Goal: Task Accomplishment & Management: Manage account settings

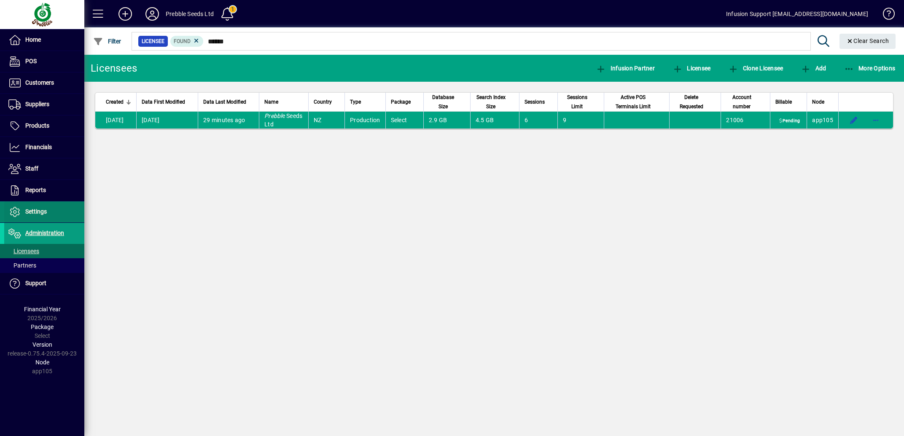
click at [34, 211] on span "Settings" at bounding box center [35, 211] width 21 height 7
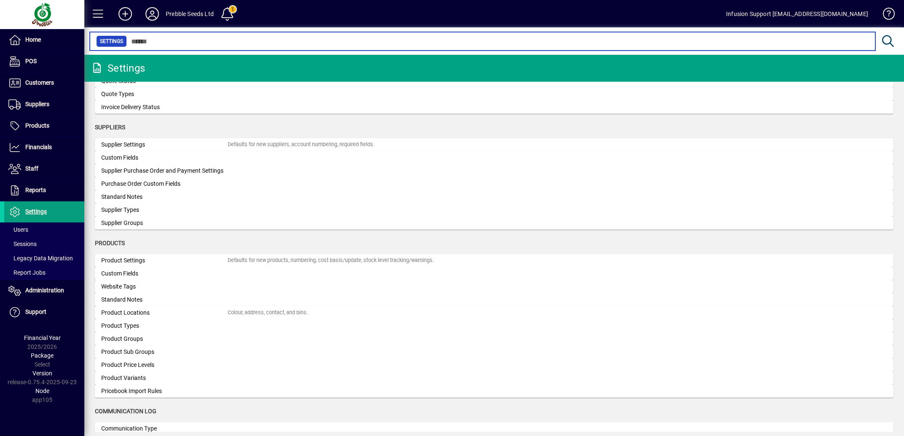
scroll to position [713, 0]
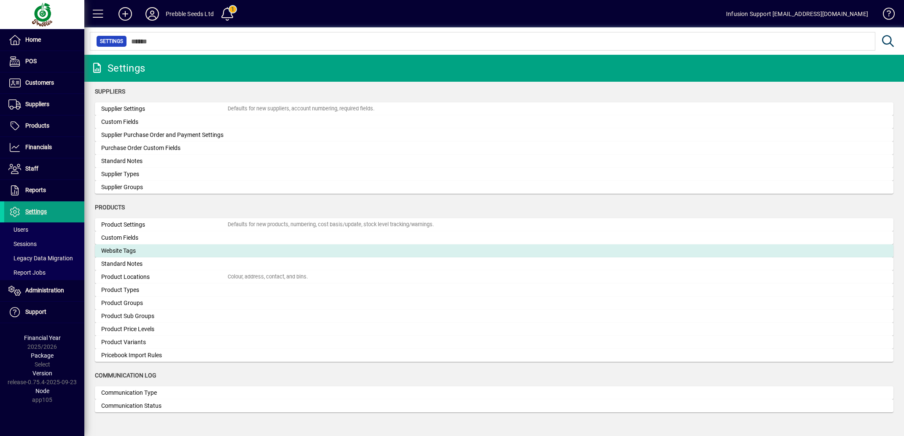
click at [134, 250] on div "Website Tags" at bounding box center [164, 251] width 126 height 9
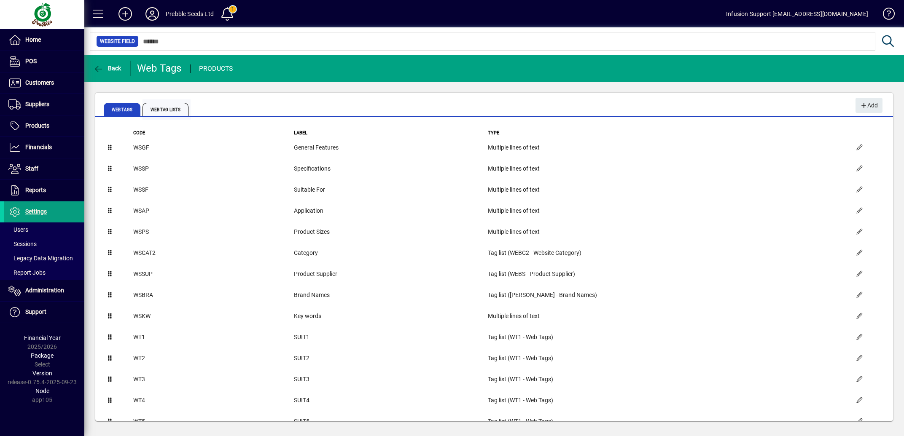
click at [162, 105] on span "Web Tag Lists" at bounding box center [165, 109] width 46 height 13
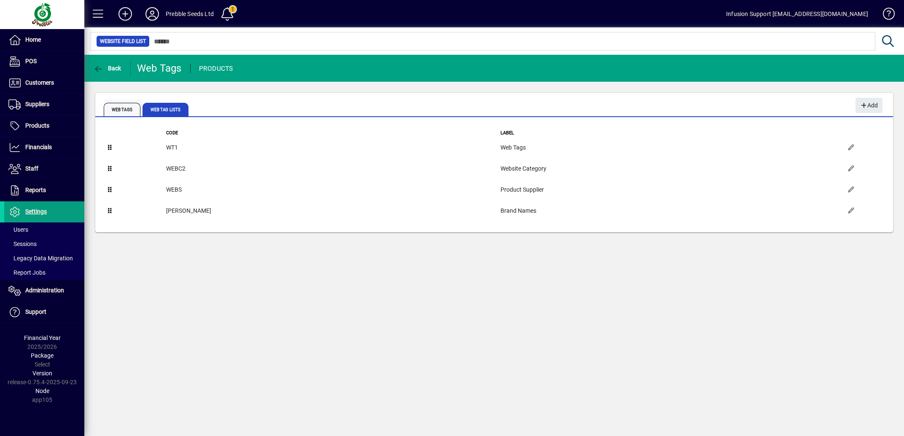
click at [128, 112] on span "Web Tags" at bounding box center [122, 109] width 37 height 13
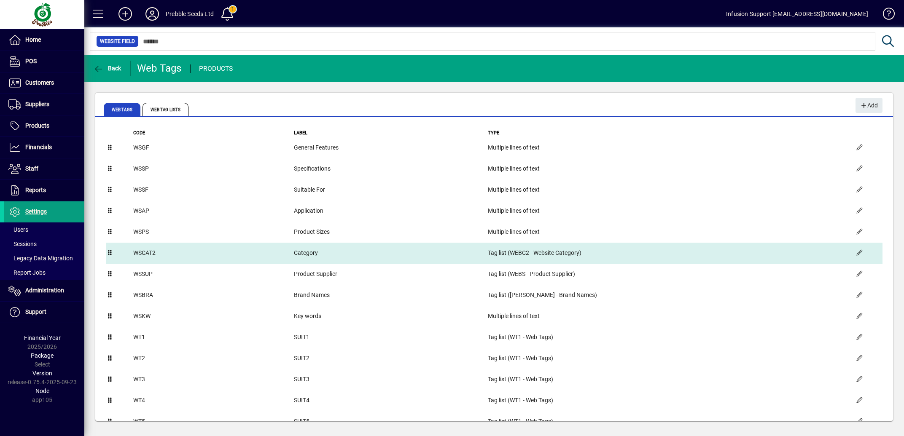
click at [211, 249] on td "WSCAT2" at bounding box center [213, 253] width 161 height 21
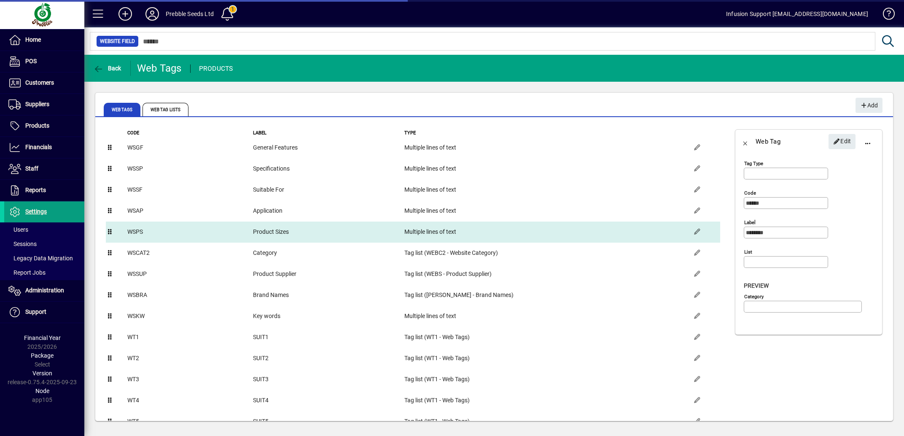
type input "**********"
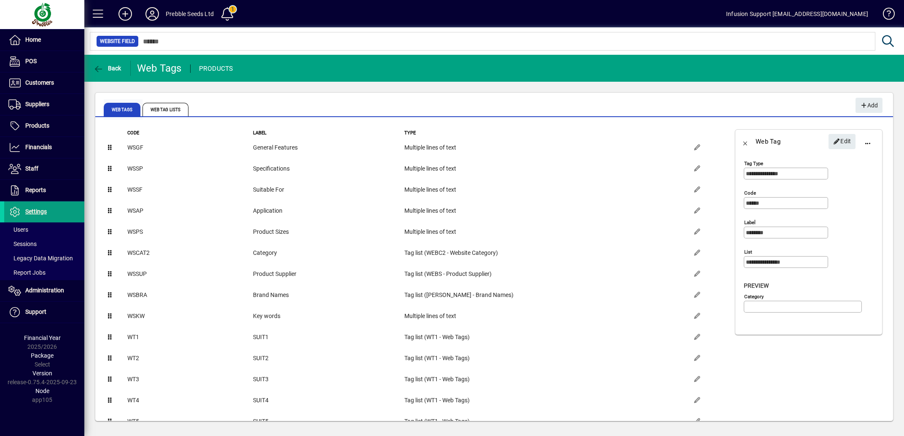
click at [121, 107] on span "Web Tags" at bounding box center [122, 109] width 37 height 13
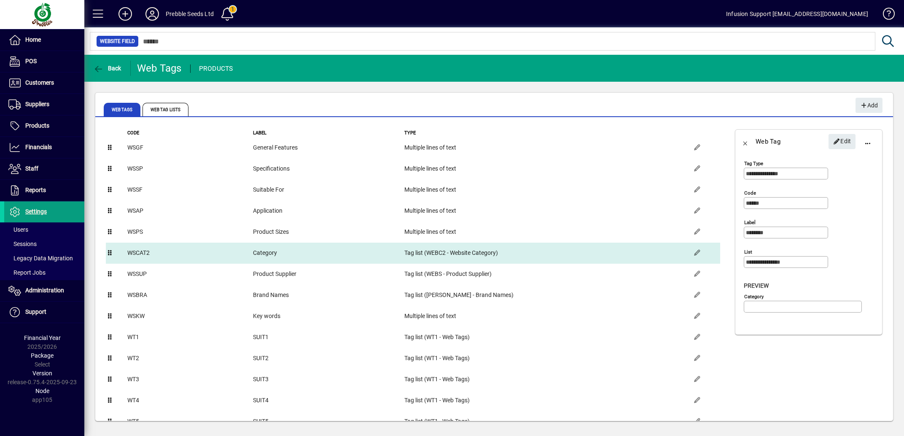
click at [156, 249] on td "WSCAT2" at bounding box center [190, 253] width 126 height 21
click at [185, 251] on td "WSCAT2" at bounding box center [190, 253] width 126 height 21
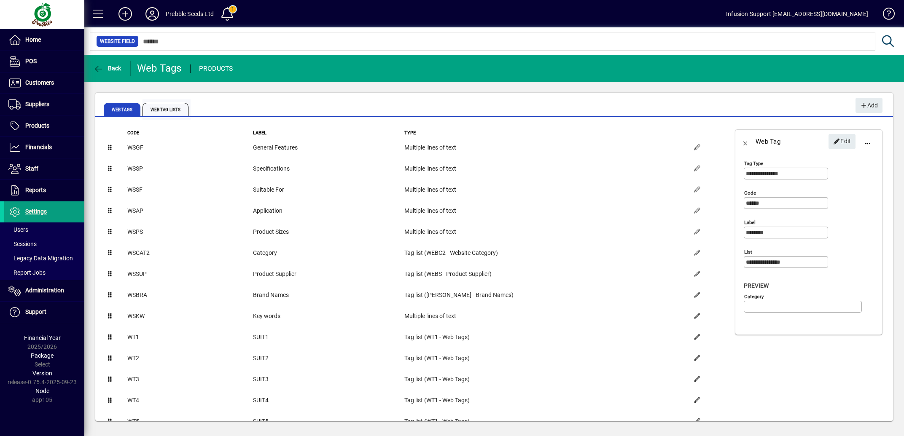
click at [170, 109] on span "Web Tag Lists" at bounding box center [165, 109] width 46 height 13
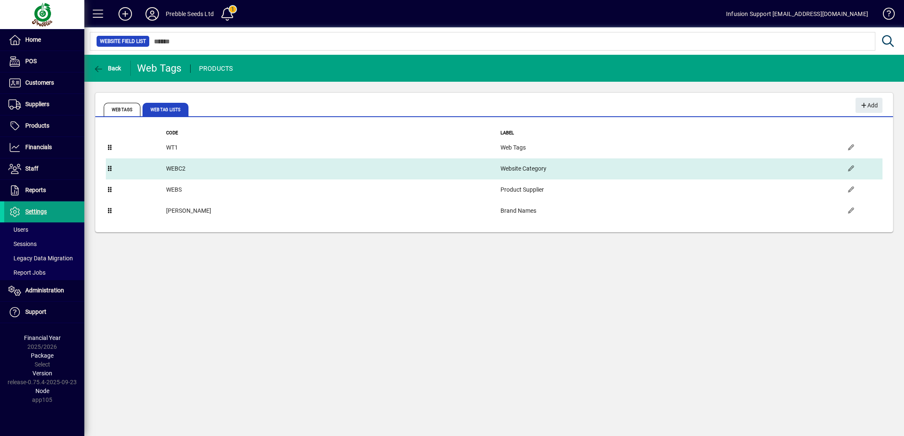
click at [214, 168] on td "WEBC2" at bounding box center [333, 168] width 334 height 21
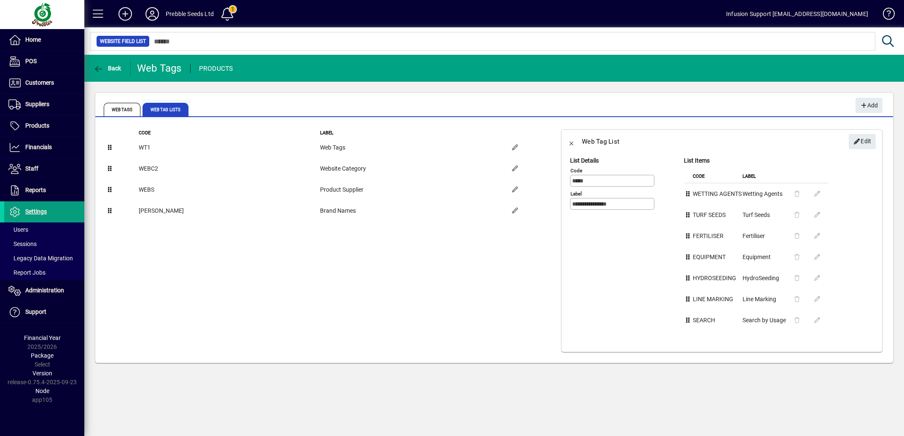
click at [166, 108] on span "Web Tag Lists" at bounding box center [165, 109] width 46 height 13
click at [857, 139] on span "Edit" at bounding box center [862, 141] width 18 height 14
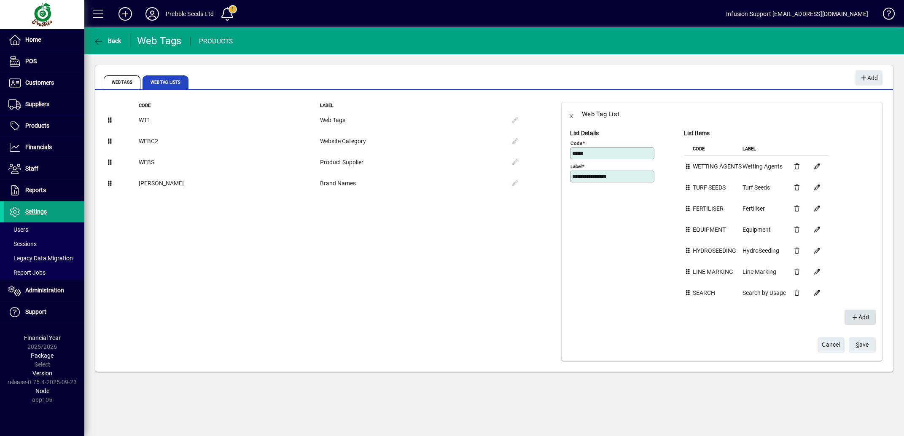
click at [851, 318] on icon "button" at bounding box center [855, 318] width 8 height 6
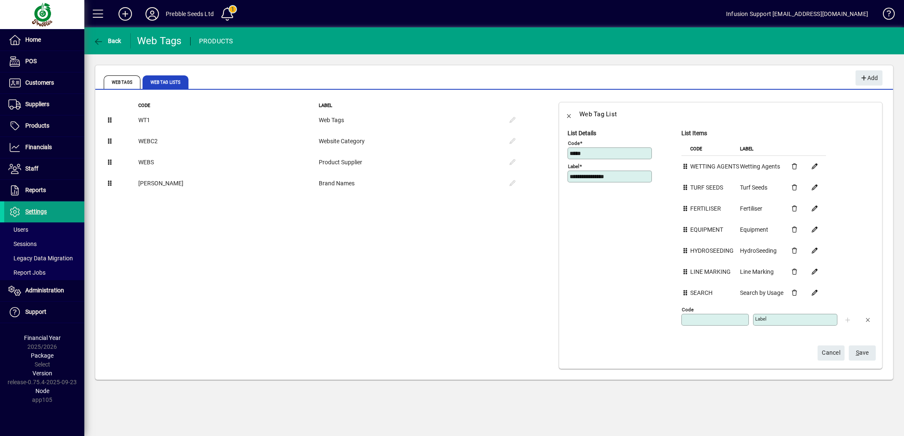
click at [711, 319] on input "Code" at bounding box center [715, 319] width 65 height 7
type input "*"
click at [863, 321] on span "button" at bounding box center [867, 320] width 20 height 20
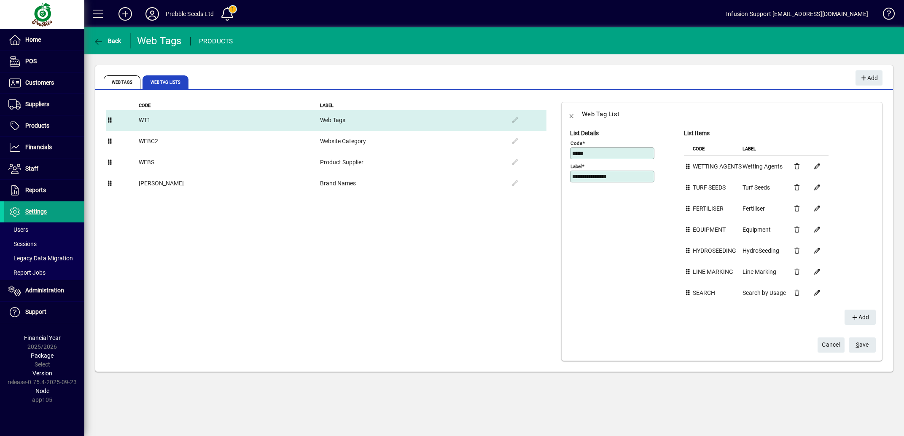
click at [504, 118] on td at bounding box center [525, 120] width 42 height 21
click at [319, 122] on td "Web Tags" at bounding box center [411, 120] width 185 height 21
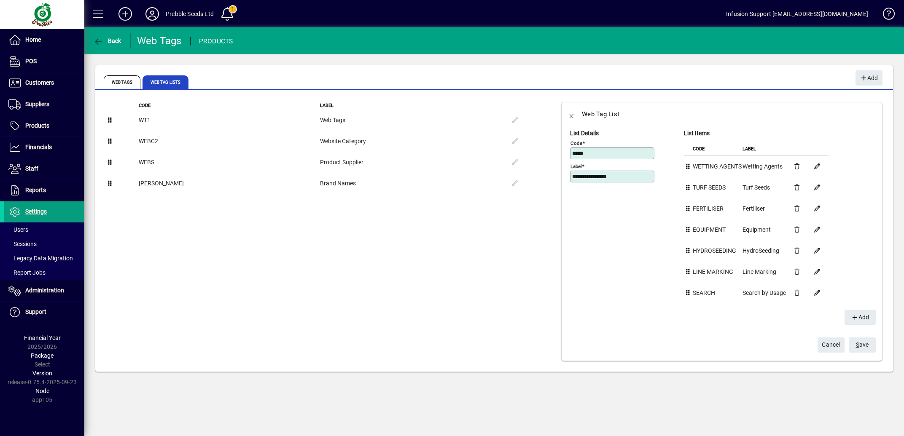
scroll to position [27, 0]
click at [807, 156] on span "button" at bounding box center [817, 166] width 20 height 20
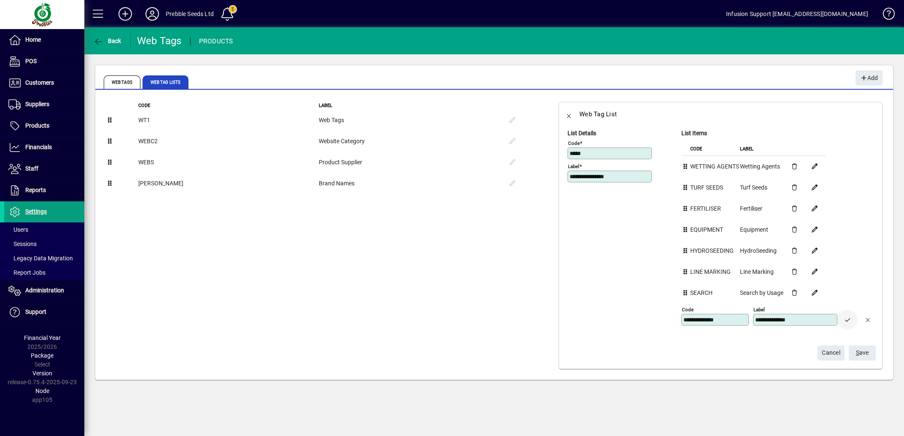
click at [839, 310] on span "button" at bounding box center [847, 320] width 20 height 20
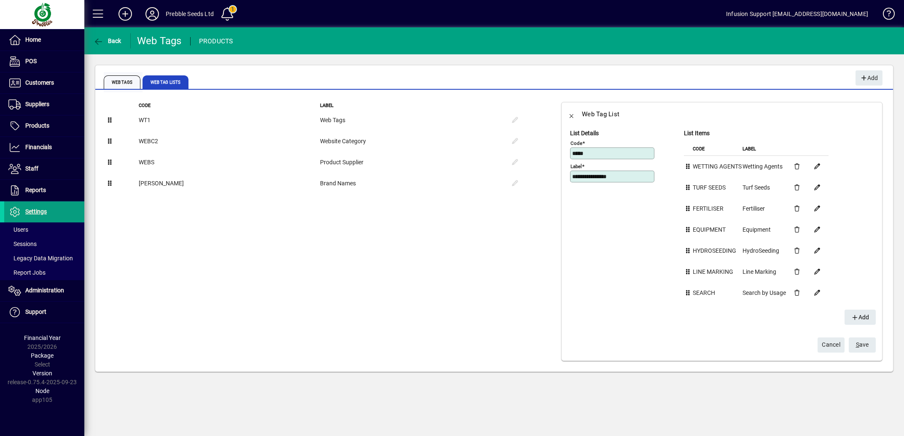
click at [125, 75] on span "Web Tags" at bounding box center [122, 81] width 37 height 13
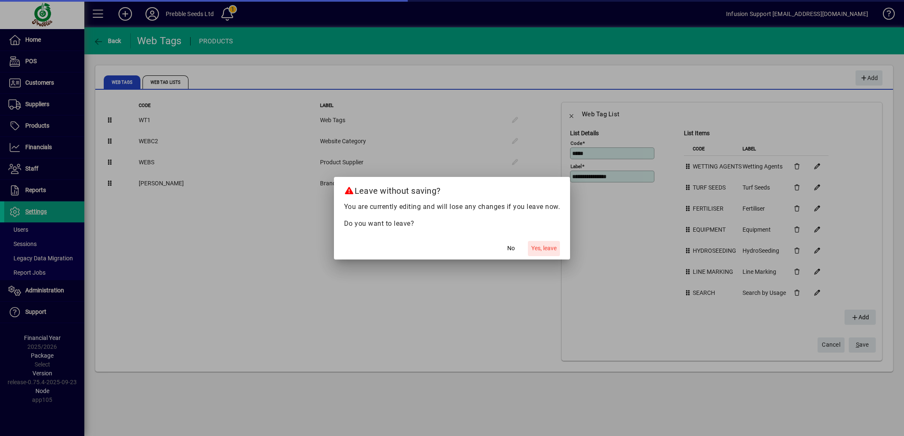
click at [544, 250] on span "Yes, leave" at bounding box center [543, 248] width 25 height 9
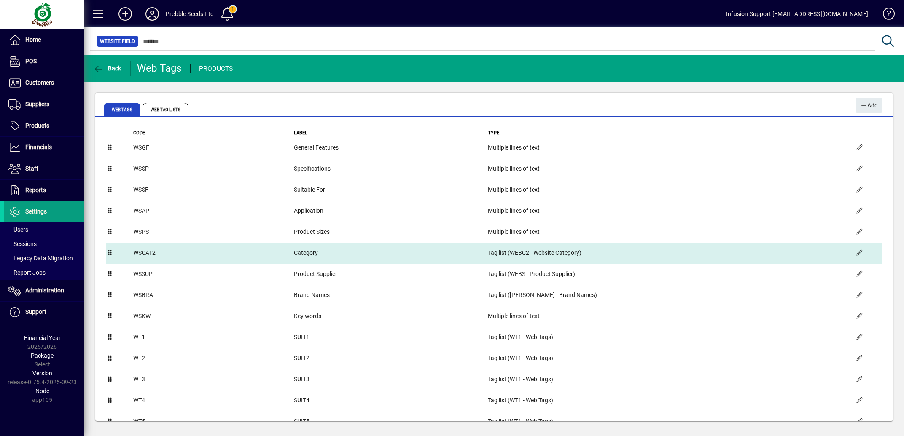
click at [359, 251] on td "Category" at bounding box center [390, 253] width 194 height 21
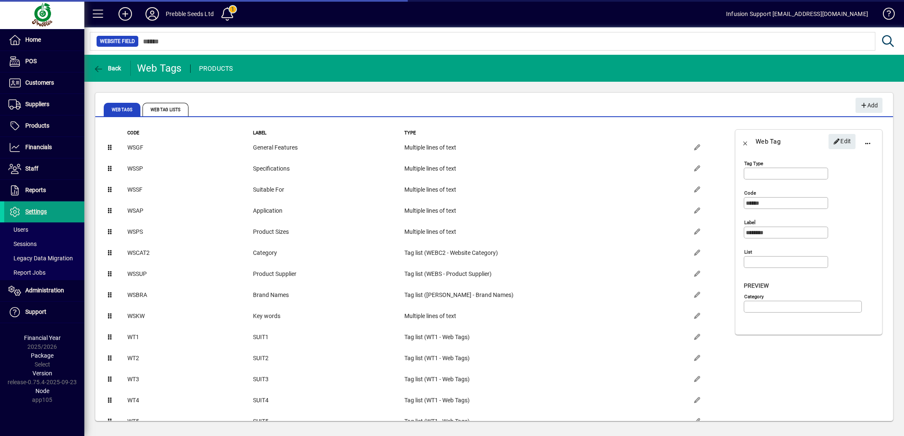
type input "**********"
click at [862, 144] on span "button" at bounding box center [867, 141] width 20 height 20
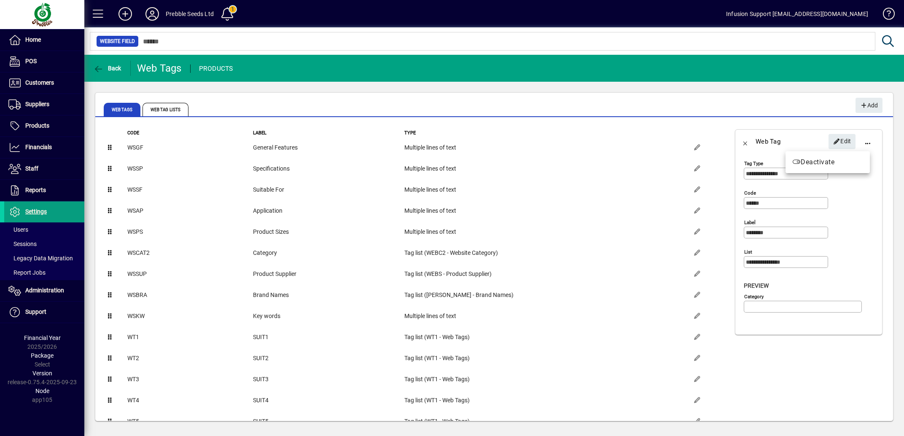
drag, startPoint x: 858, startPoint y: 217, endPoint x: 854, endPoint y: 166, distance: 51.1
click at [858, 215] on div at bounding box center [452, 218] width 904 height 436
click at [837, 138] on span "Edit" at bounding box center [842, 141] width 18 height 14
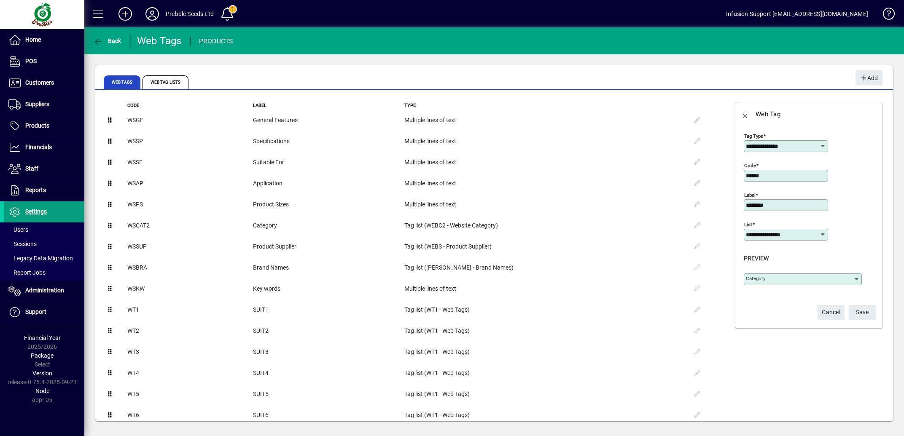
click at [819, 146] on icon at bounding box center [822, 146] width 7 height 7
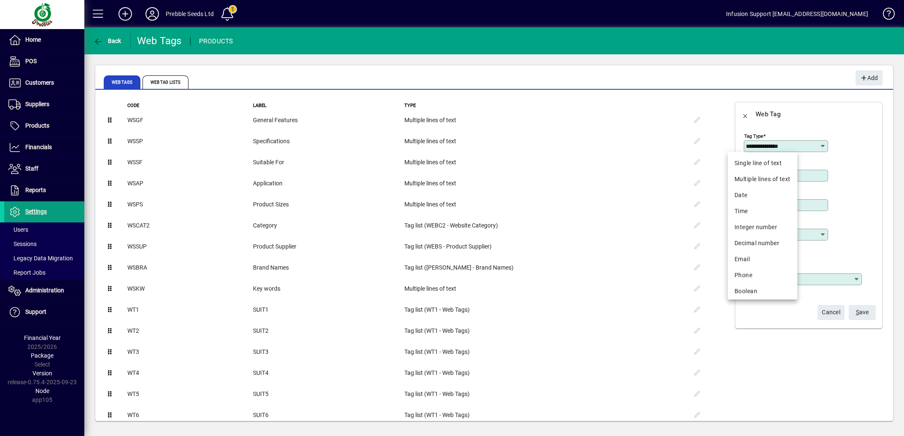
click at [819, 146] on icon at bounding box center [822, 146] width 7 height 7
click at [855, 311] on span "S ave" at bounding box center [861, 313] width 13 height 14
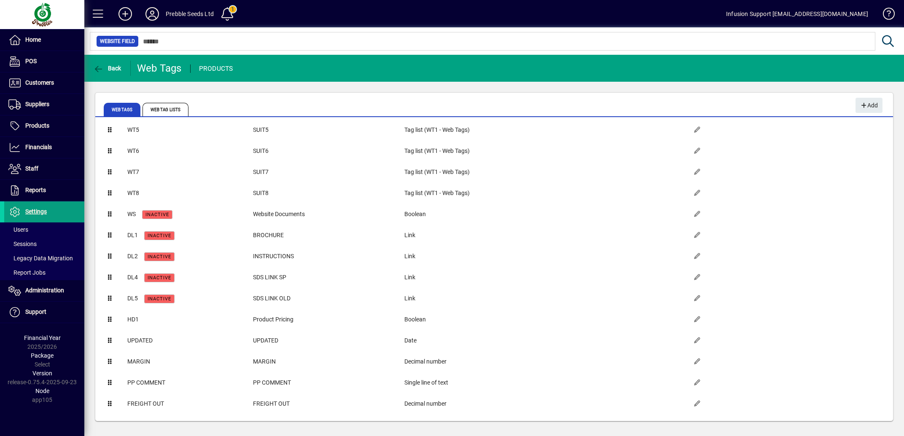
scroll to position [122, 0]
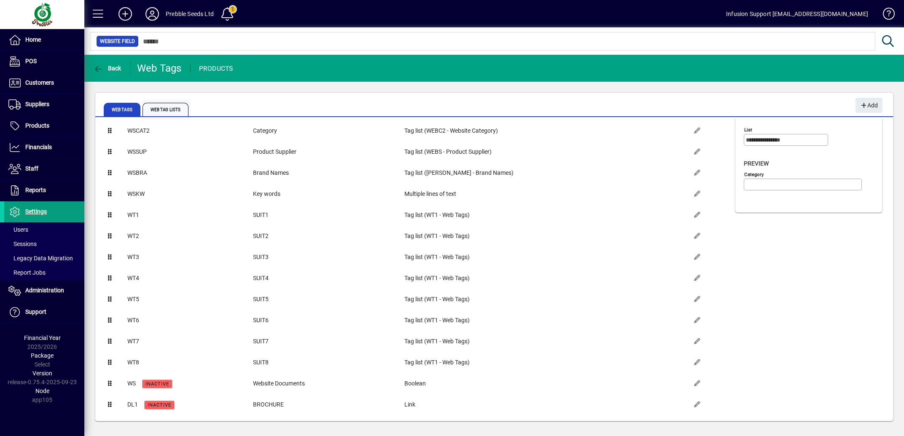
click at [175, 112] on span "Web Tag Lists" at bounding box center [165, 109] width 46 height 13
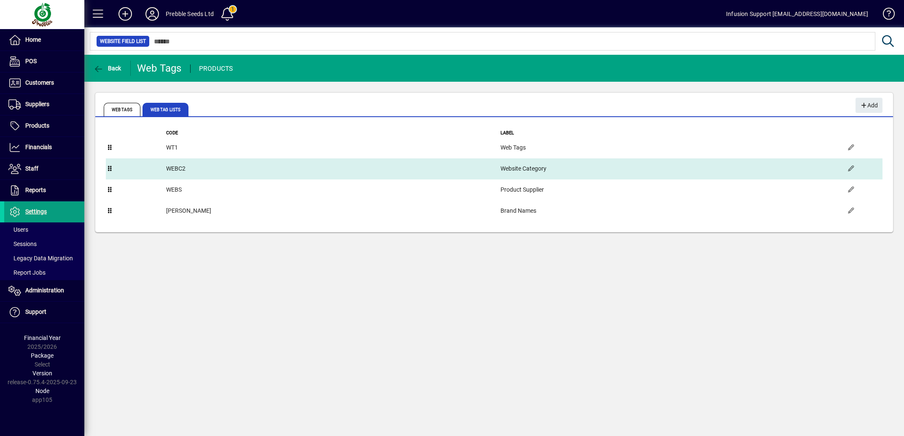
click at [500, 170] on td "Website Category" at bounding box center [670, 168] width 340 height 21
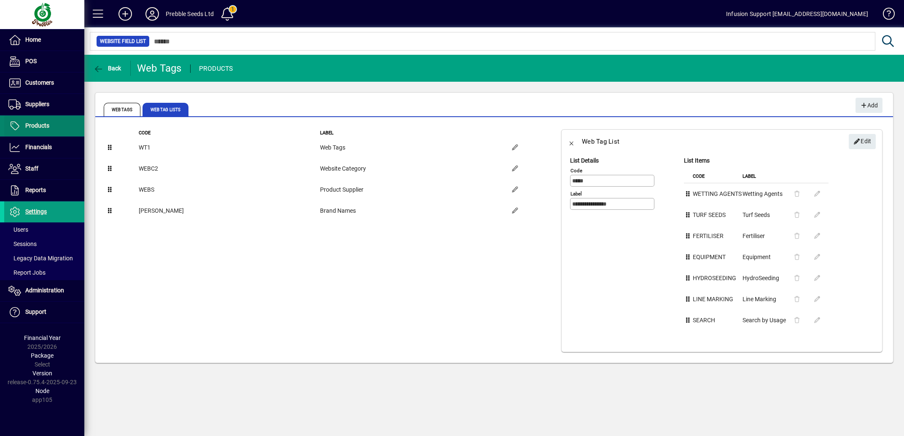
click at [40, 127] on span "Products" at bounding box center [37, 125] width 24 height 7
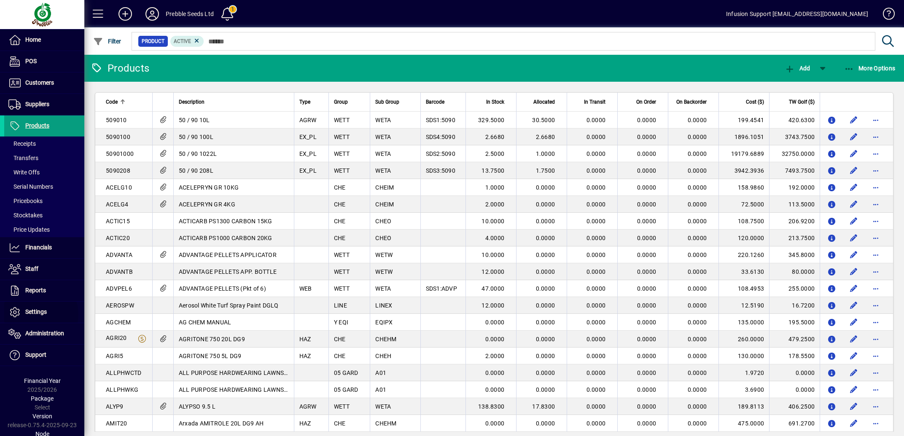
drag, startPoint x: 37, startPoint y: 315, endPoint x: 109, endPoint y: 305, distance: 73.1
click at [37, 315] on span "Settings" at bounding box center [35, 311] width 21 height 7
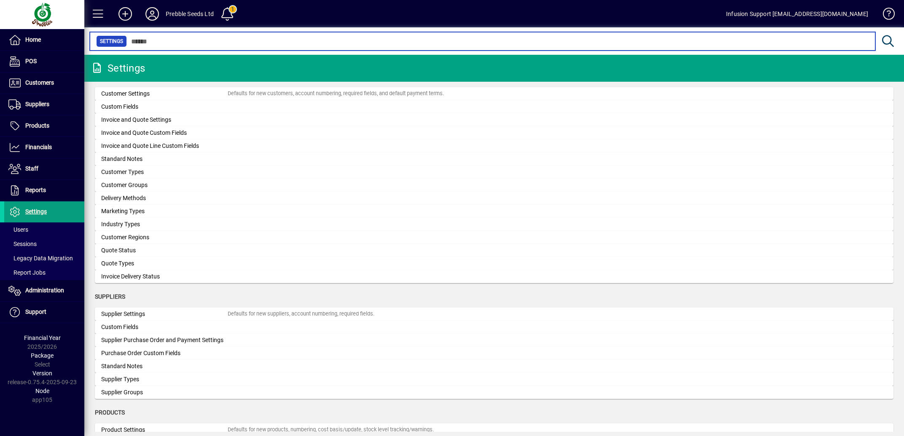
scroll to position [678, 0]
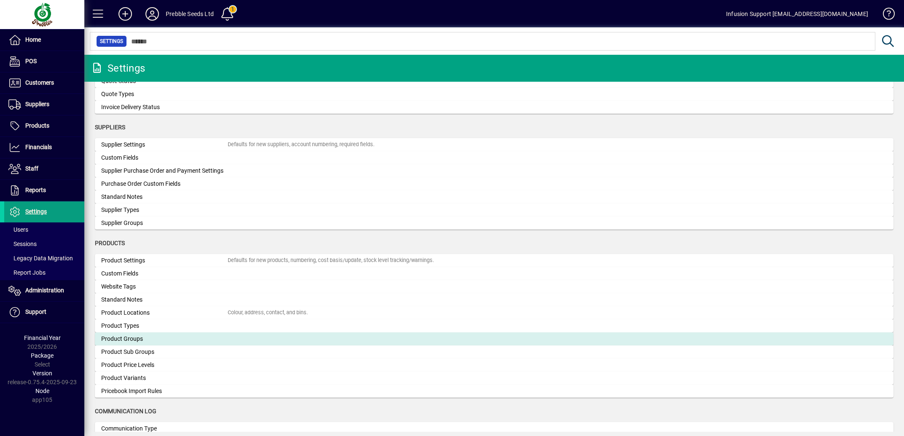
click at [181, 338] on div "Product Groups" at bounding box center [164, 339] width 126 height 9
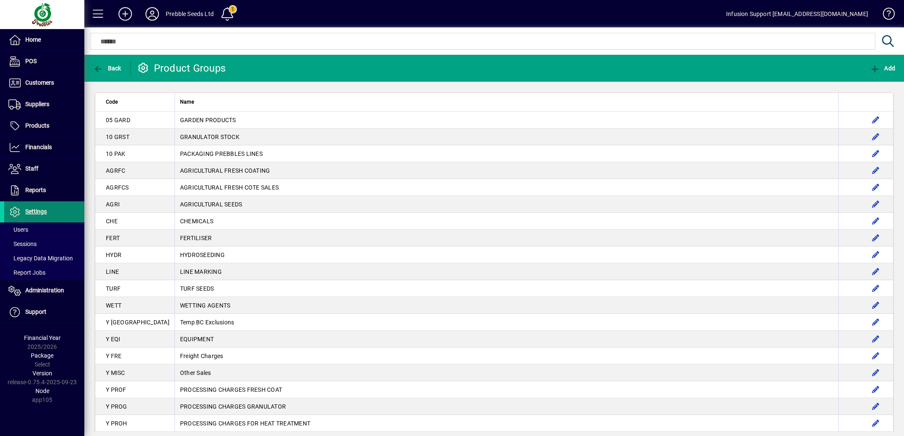
click at [41, 211] on span "Settings" at bounding box center [35, 211] width 21 height 7
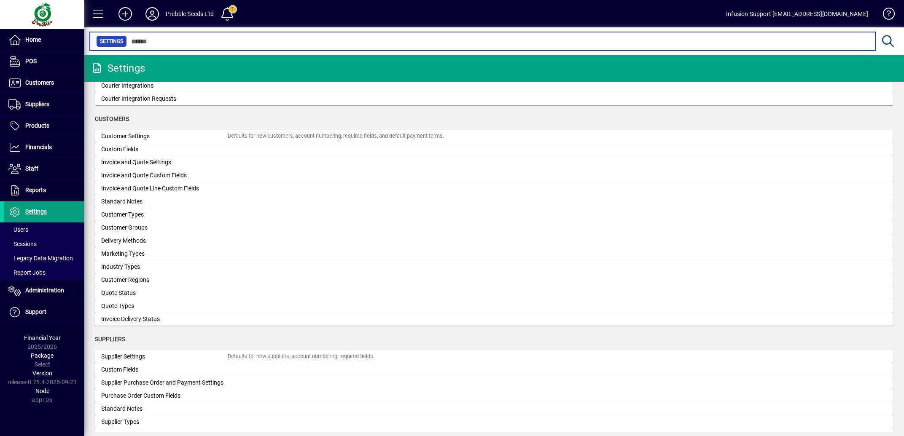
scroll to position [678, 0]
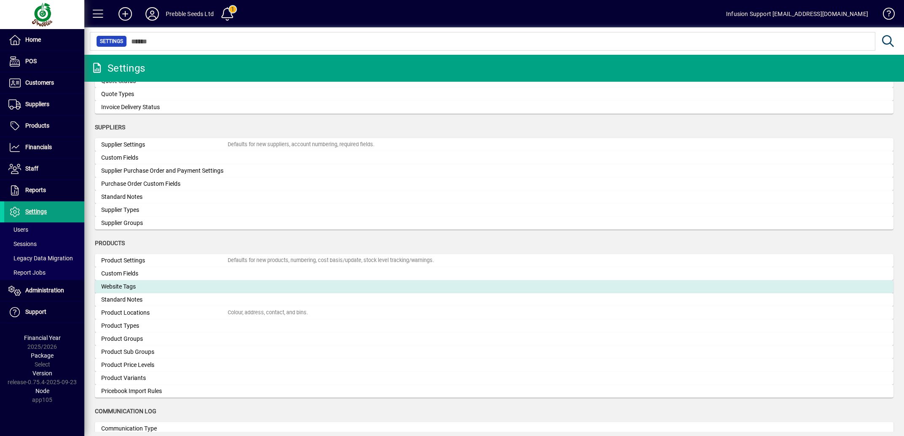
click at [185, 287] on div "Website Tags" at bounding box center [164, 286] width 126 height 9
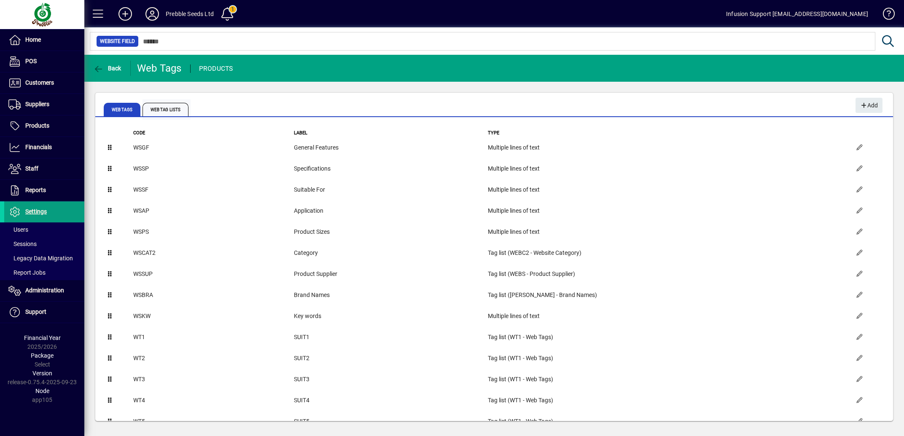
click at [177, 112] on span "Web Tag Lists" at bounding box center [165, 109] width 46 height 13
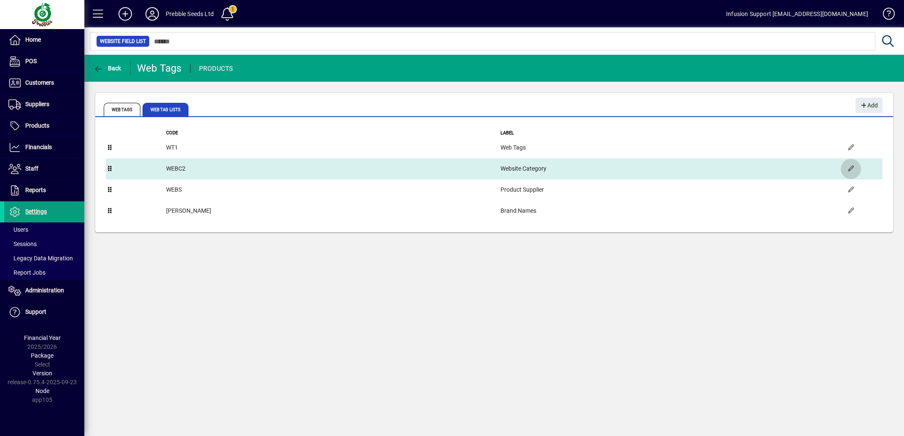
click at [847, 168] on span "button" at bounding box center [850, 169] width 20 height 20
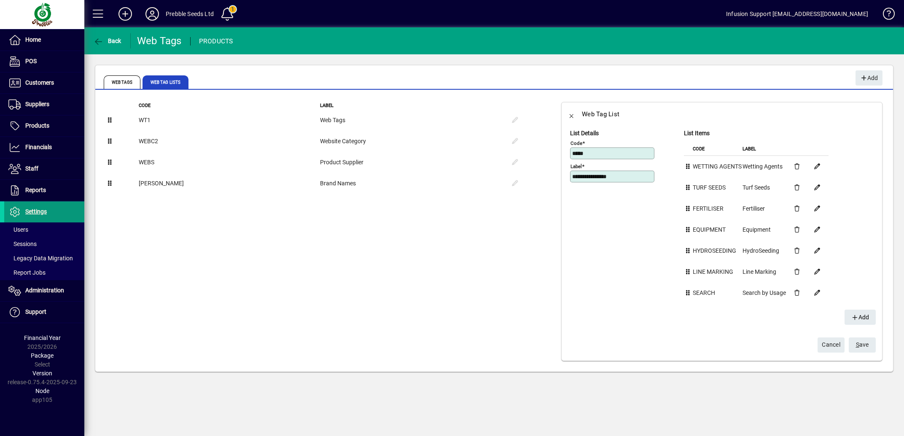
click at [45, 212] on span "Settings" at bounding box center [35, 211] width 21 height 7
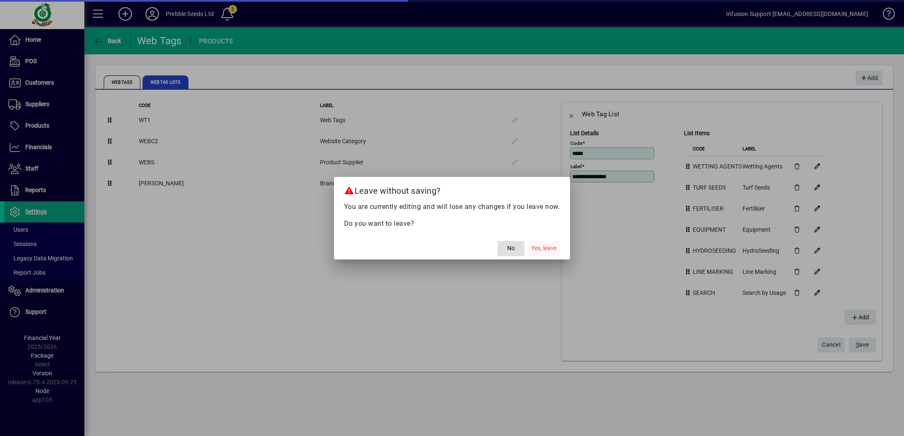
click at [536, 249] on span "Yes, leave" at bounding box center [543, 248] width 25 height 9
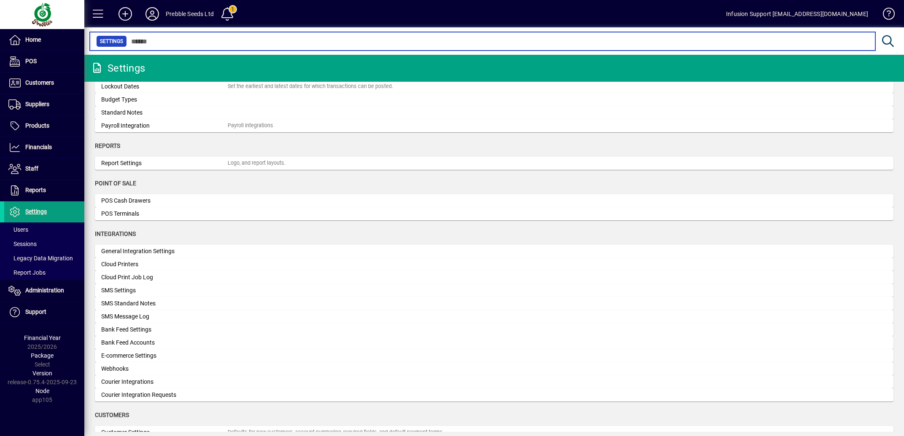
scroll to position [339, 0]
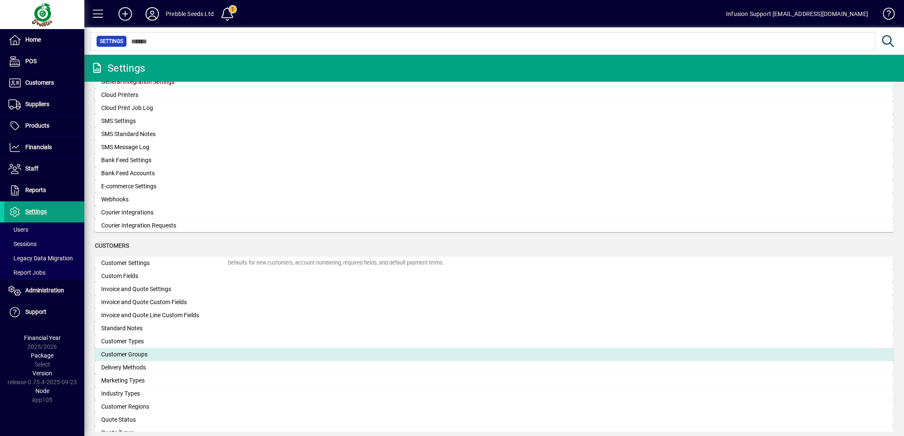
click at [126, 354] on div "Customer Groups" at bounding box center [164, 354] width 126 height 9
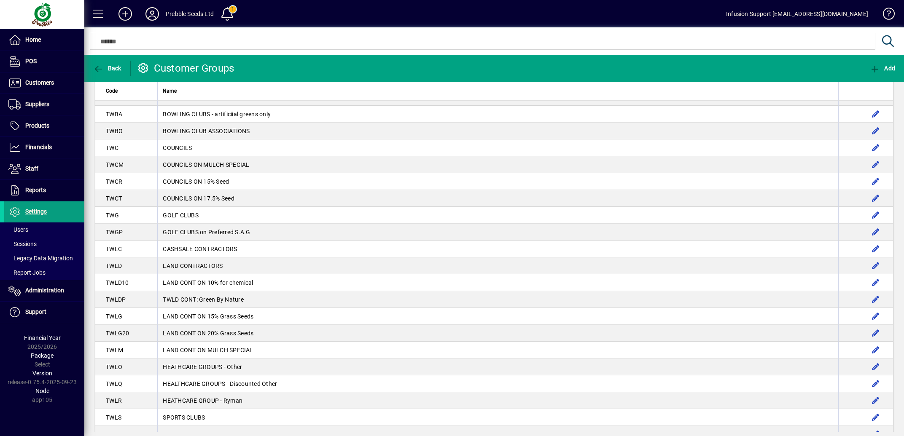
scroll to position [212, 0]
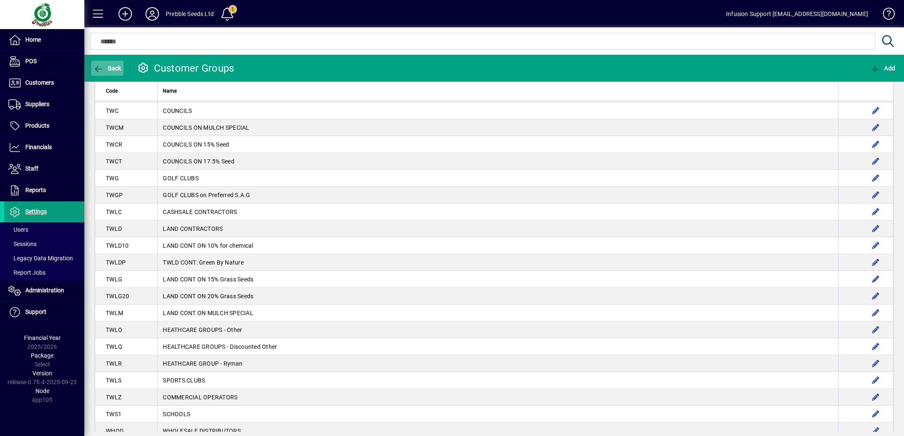
click at [94, 70] on icon "button" at bounding box center [98, 69] width 11 height 8
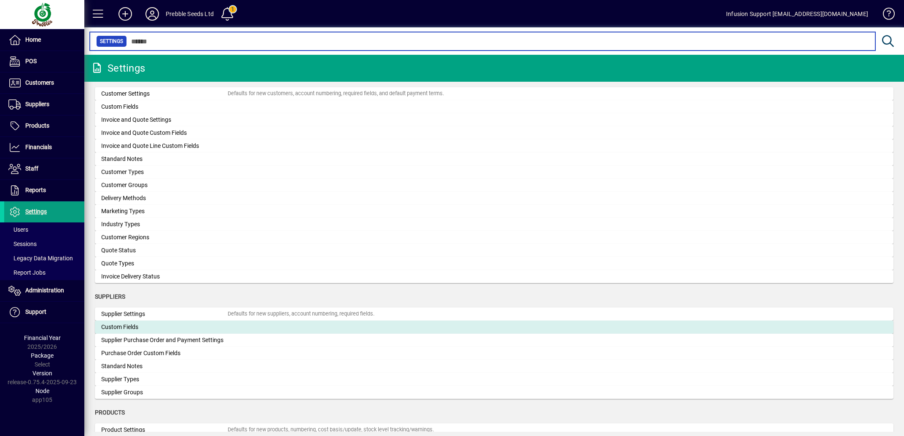
scroll to position [678, 0]
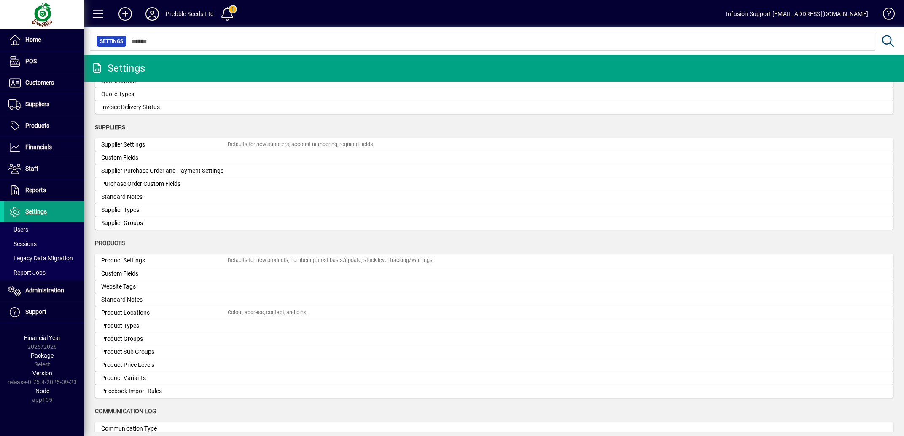
click at [133, 339] on div "Product Groups" at bounding box center [164, 339] width 126 height 9
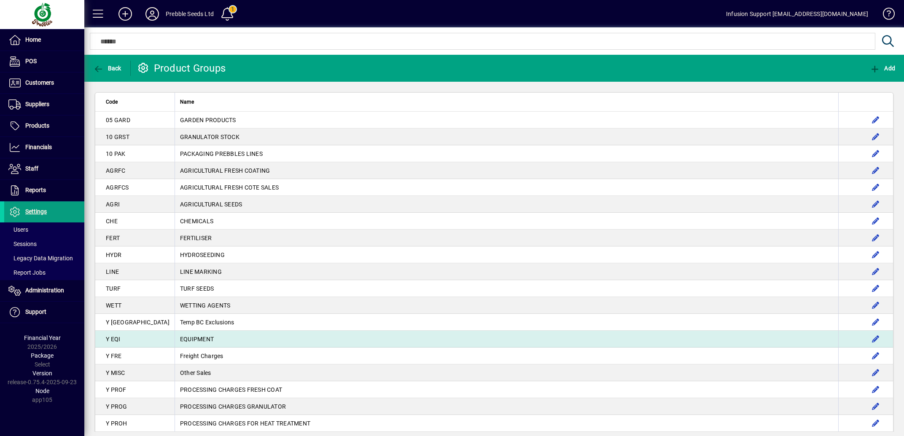
drag, startPoint x: 90, startPoint y: 98, endPoint x: 254, endPoint y: 358, distance: 307.2
click at [254, 358] on app-product-group-list "Back Product Groups Add Code Name 05 GARD GARDEN PRODUCTS 10 GRST GRANULATOR ST…" at bounding box center [493, 243] width 819 height 377
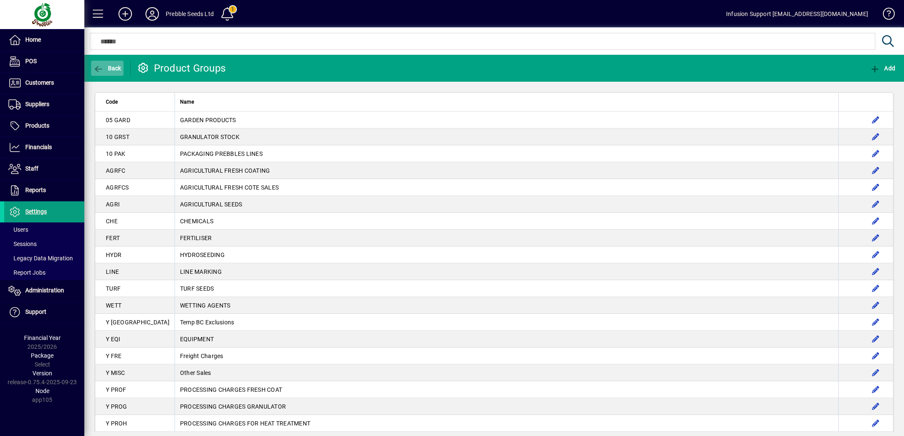
click at [91, 68] on span "button" at bounding box center [107, 68] width 32 height 20
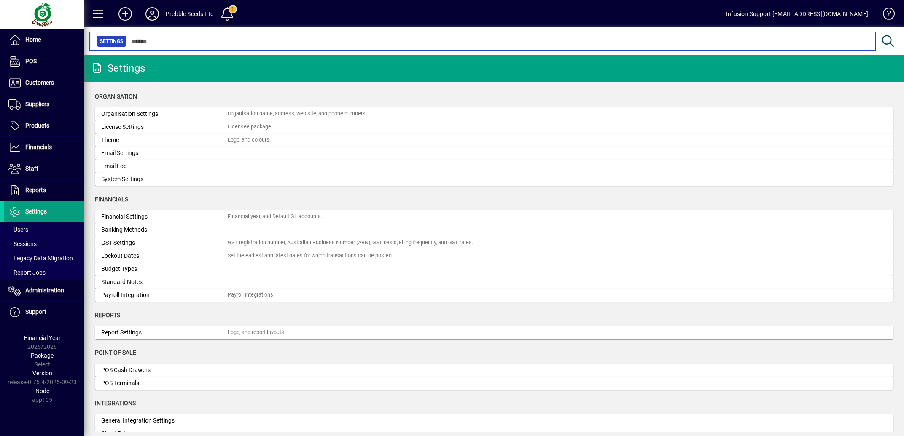
scroll to position [254, 0]
